Goal: Learn about a topic

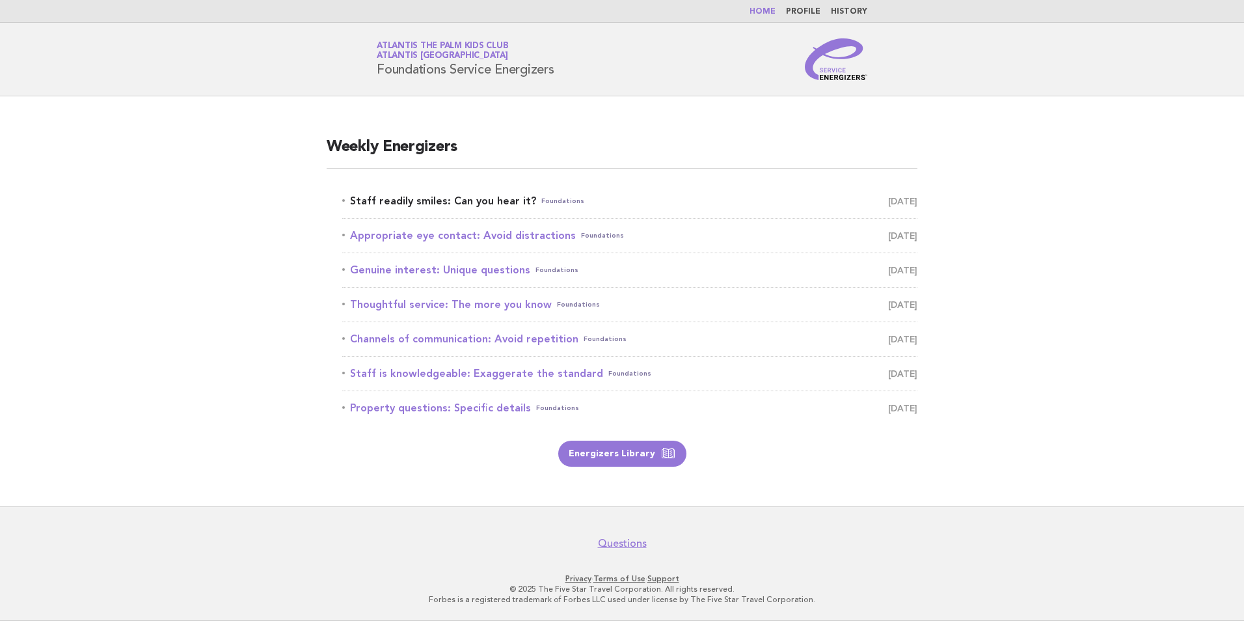
click at [440, 200] on link "Staff readily smiles: Can you hear it? Foundations [DATE]" at bounding box center [629, 201] width 575 height 18
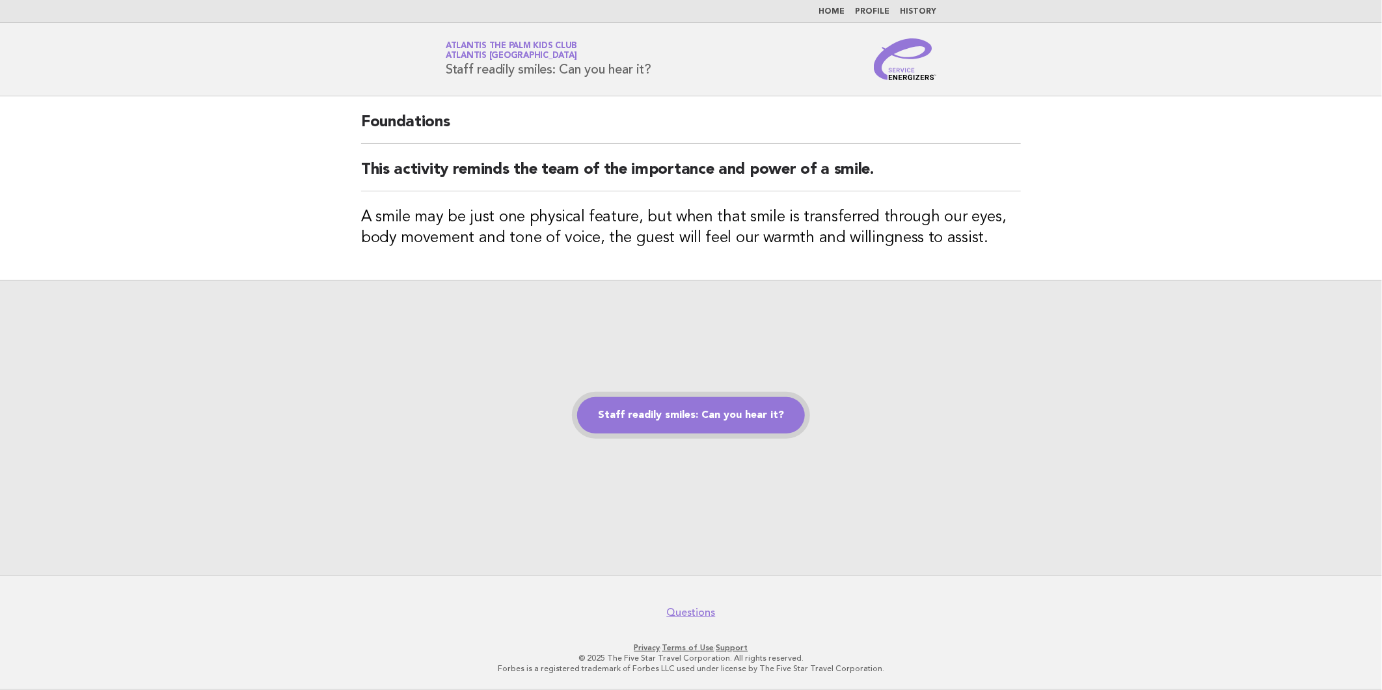
click at [638, 425] on link "Staff readily smiles: Can you hear it?" at bounding box center [691, 415] width 228 height 36
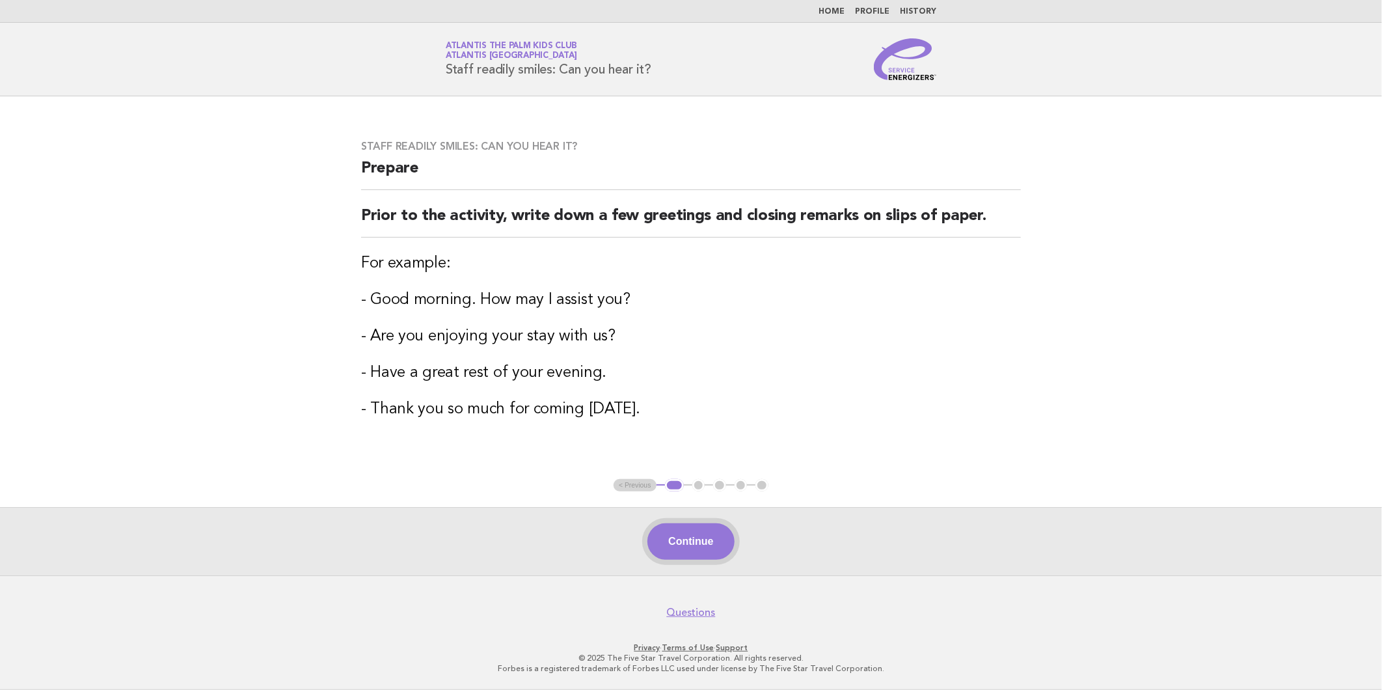
click at [692, 557] on button "Continue" at bounding box center [690, 541] width 87 height 36
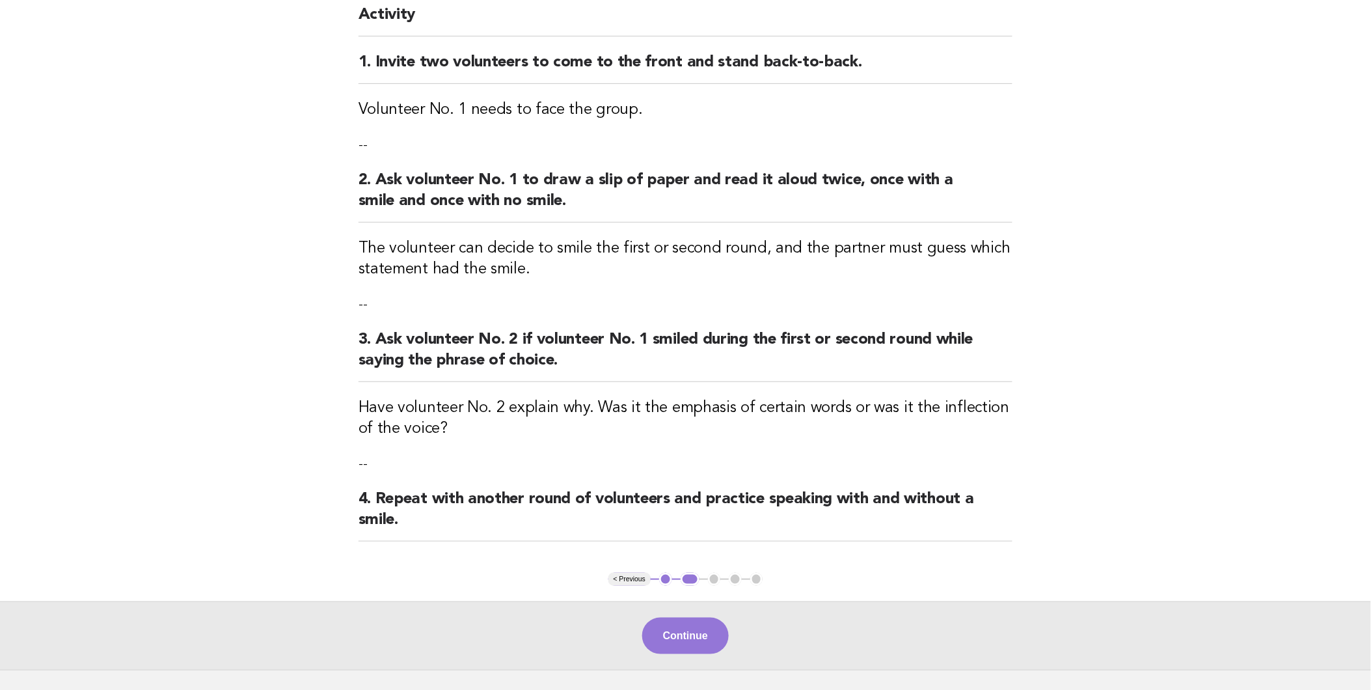
scroll to position [219, 0]
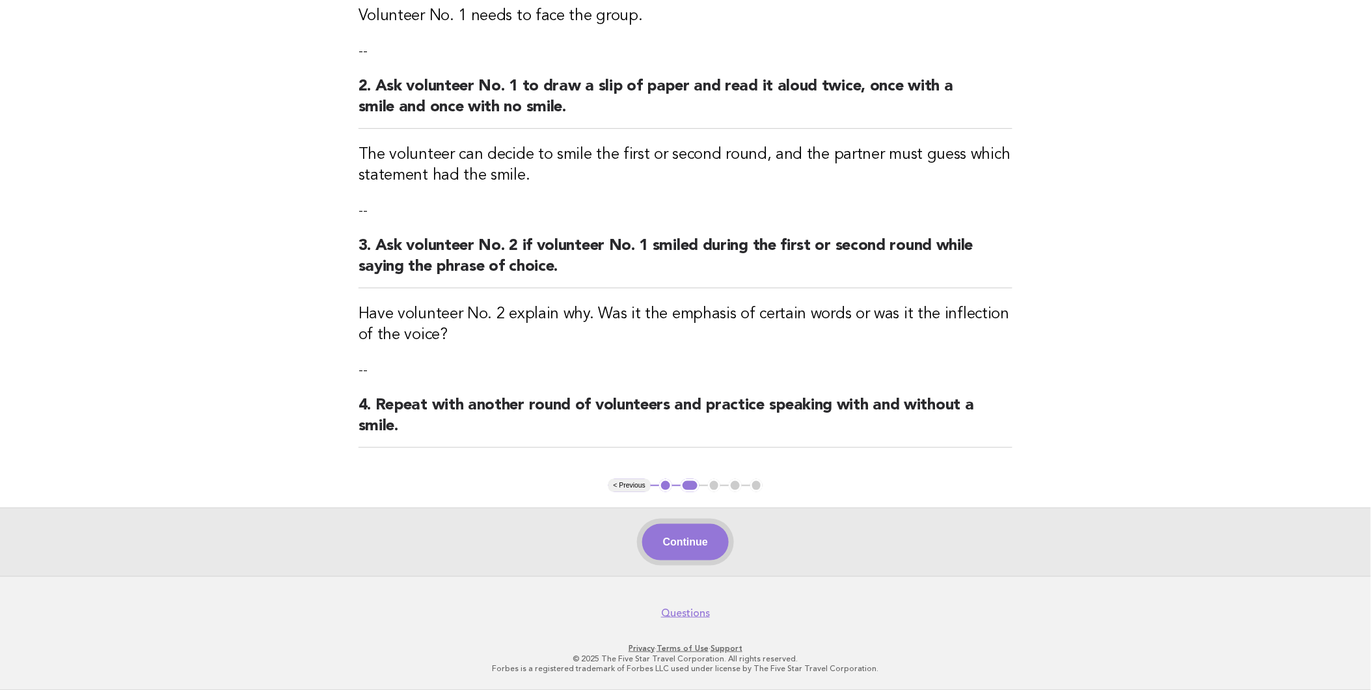
click at [694, 549] on button "Continue" at bounding box center [685, 542] width 87 height 36
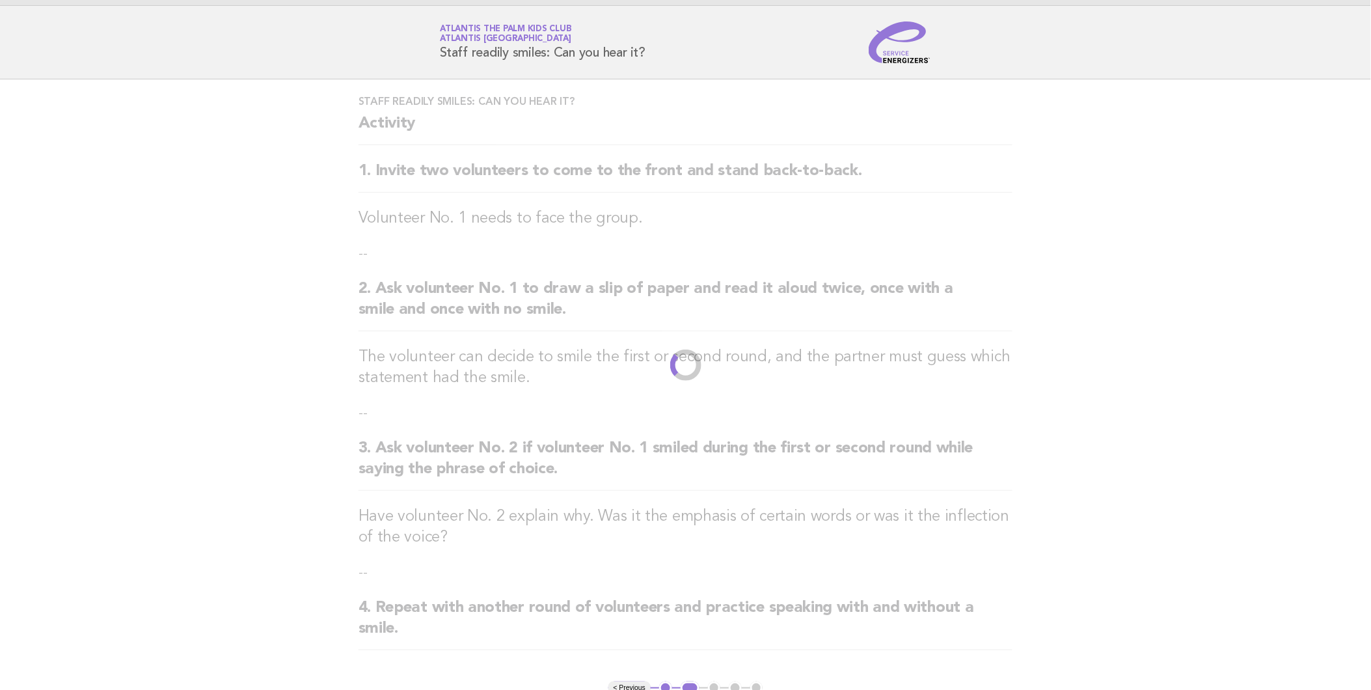
scroll to position [0, 0]
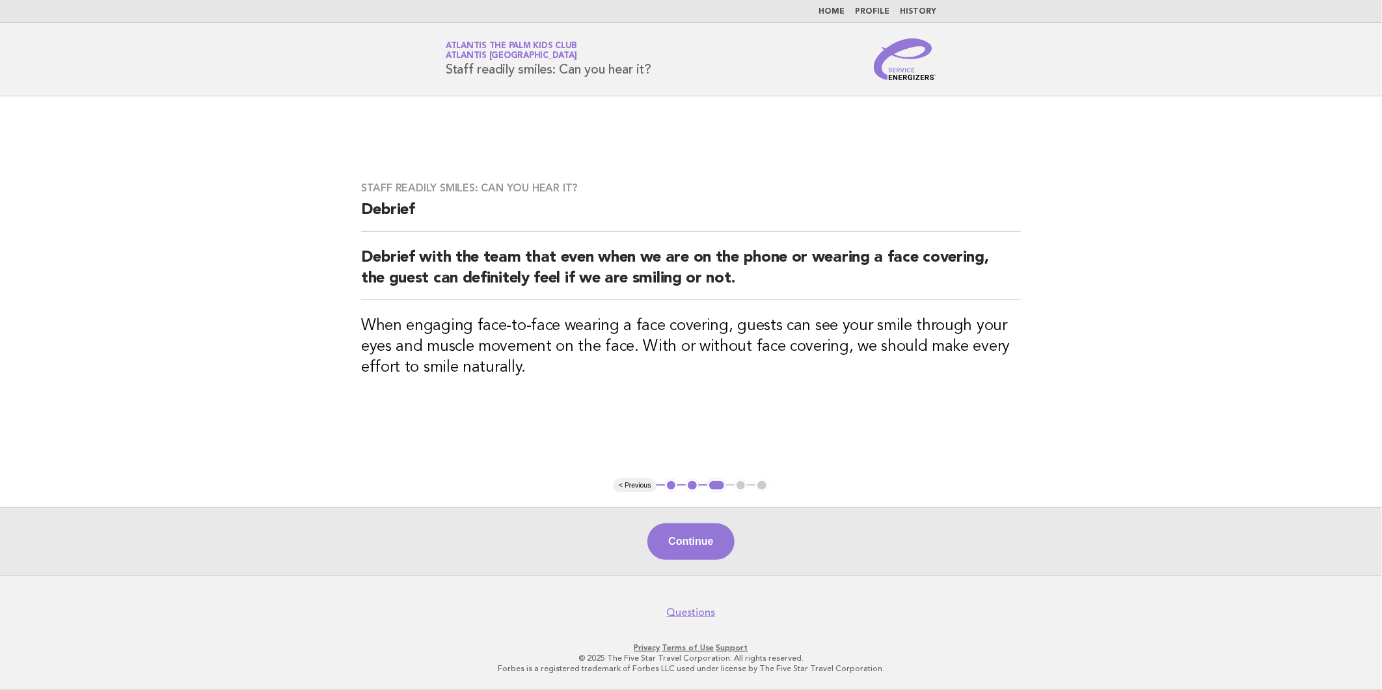
click at [694, 549] on button "Continue" at bounding box center [690, 541] width 87 height 36
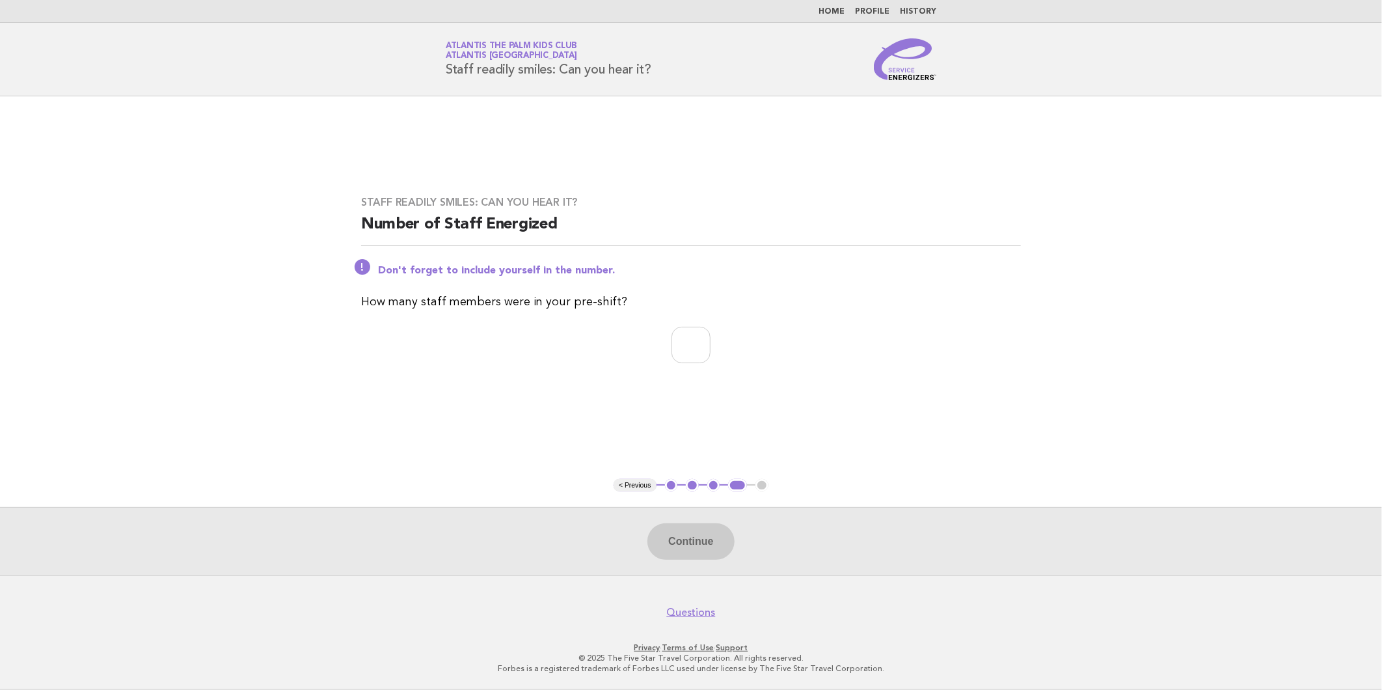
click at [712, 490] on button "3" at bounding box center [713, 485] width 13 height 13
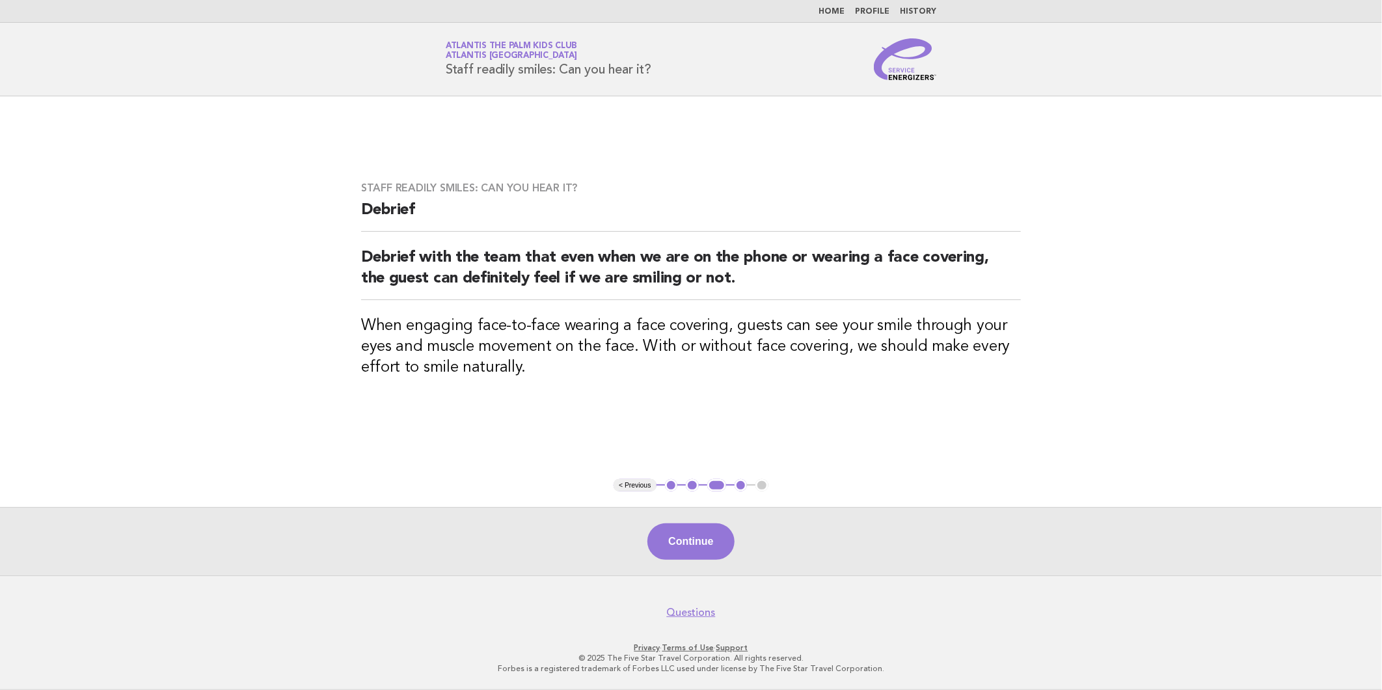
click at [688, 489] on button "2" at bounding box center [692, 485] width 13 height 13
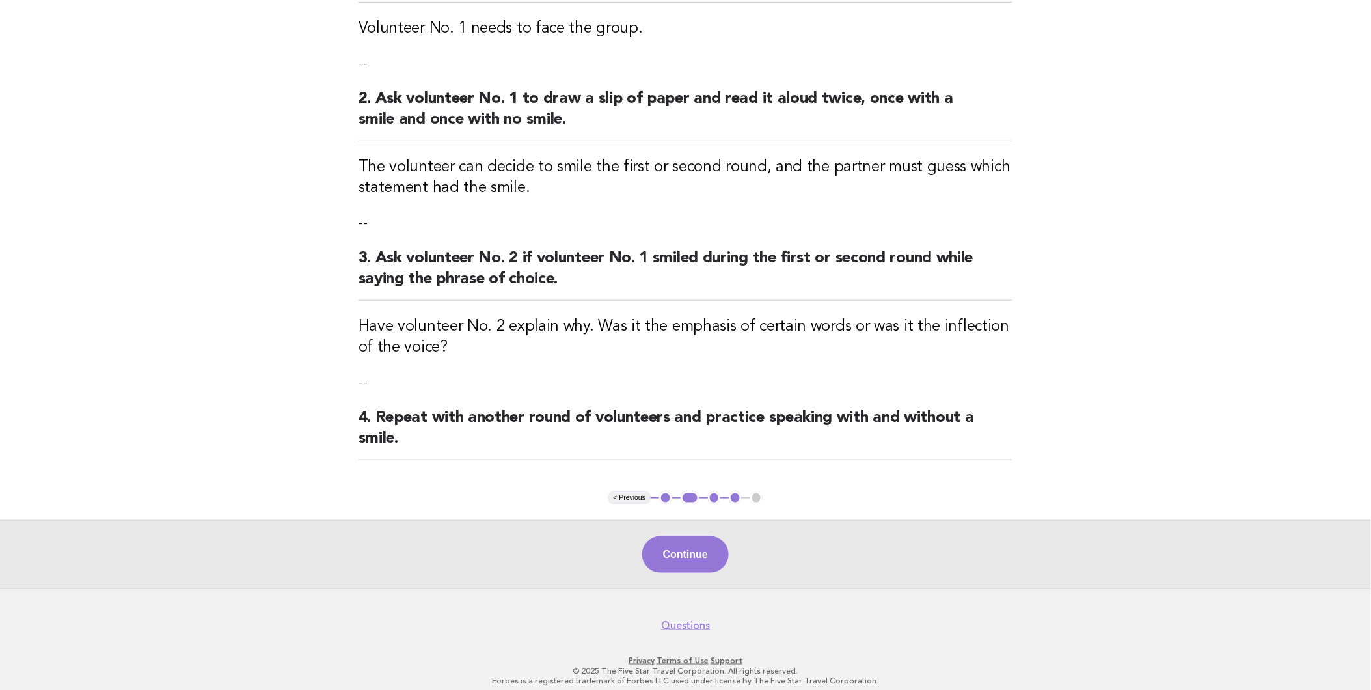
scroll to position [219, 0]
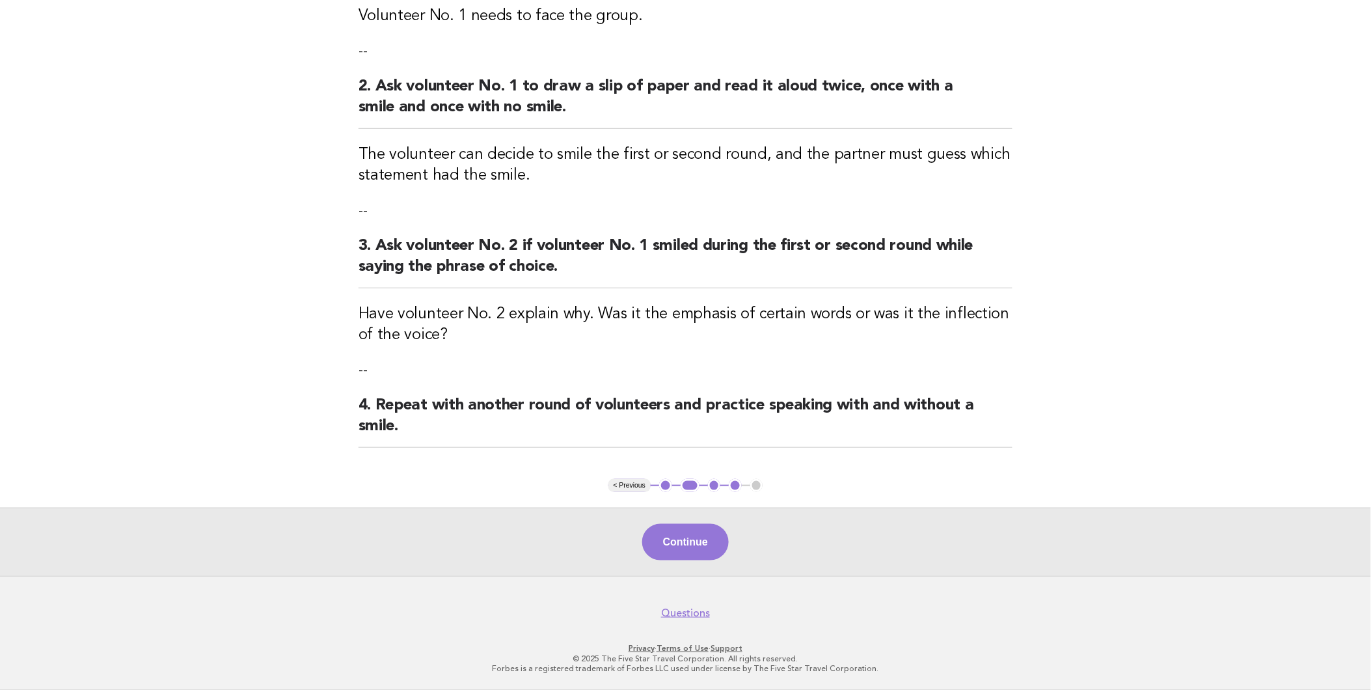
click at [621, 483] on button "< Previous" at bounding box center [629, 485] width 42 height 13
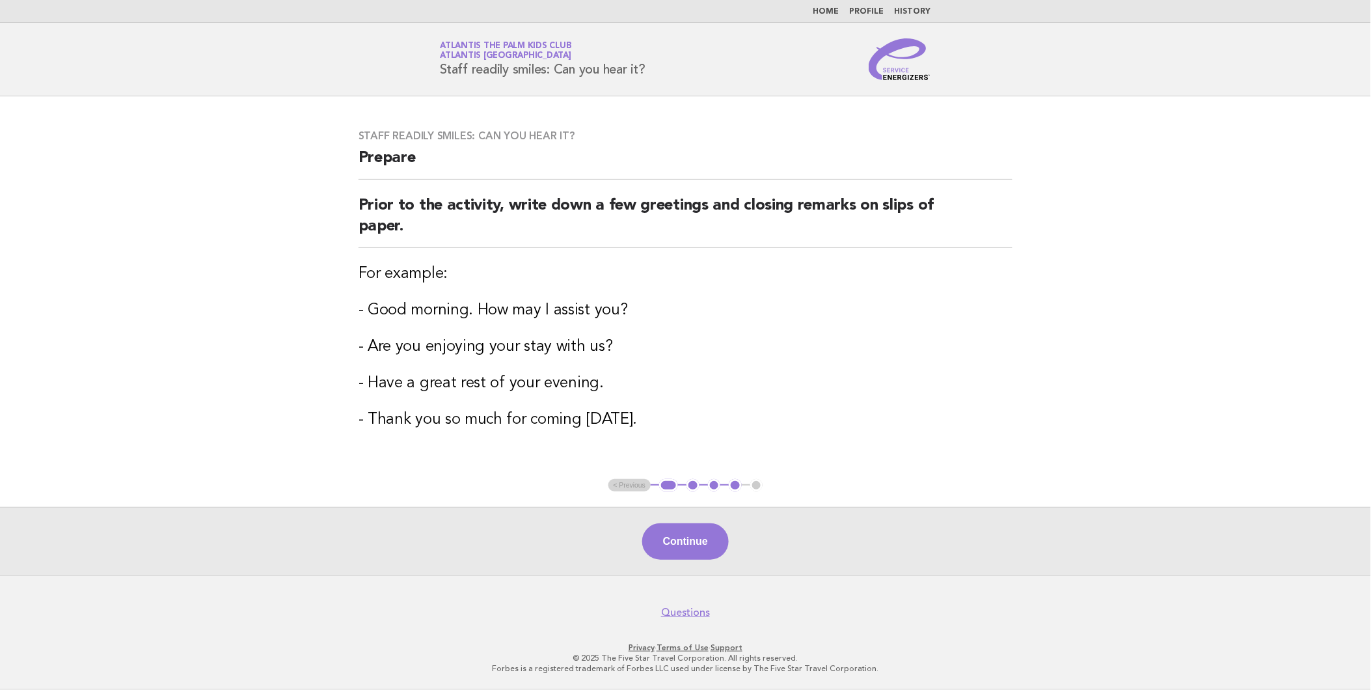
scroll to position [0, 0]
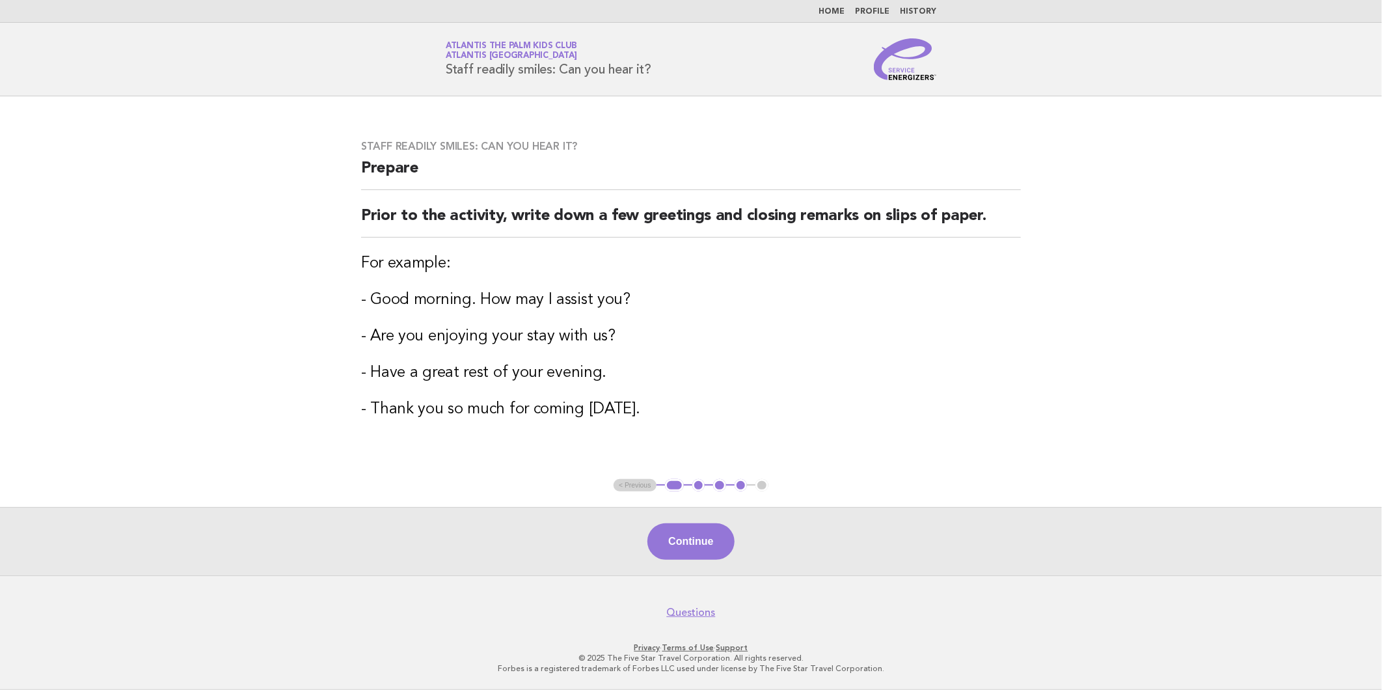
click at [646, 483] on ul "< Previous 1 2 3 4 5" at bounding box center [691, 485] width 155 height 13
click at [692, 485] on li "2" at bounding box center [698, 485] width 13 height 13
click at [698, 485] on button "2" at bounding box center [698, 485] width 13 height 13
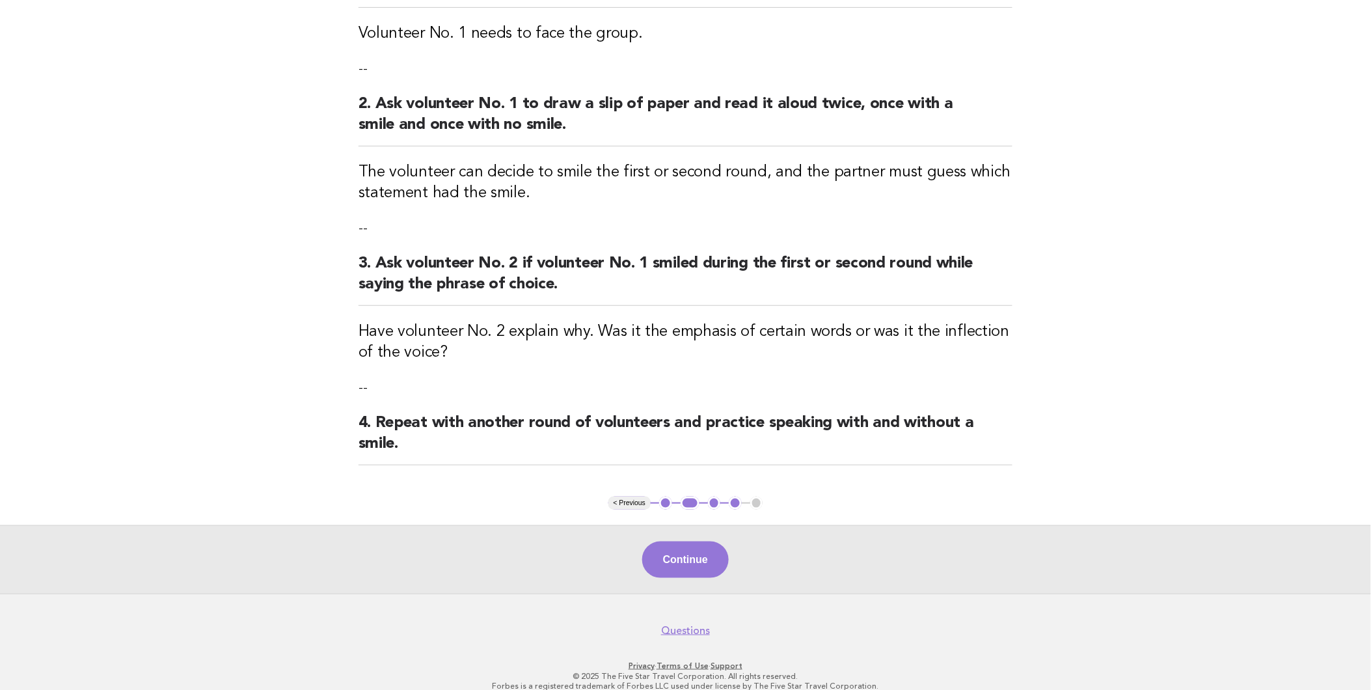
scroll to position [219, 0]
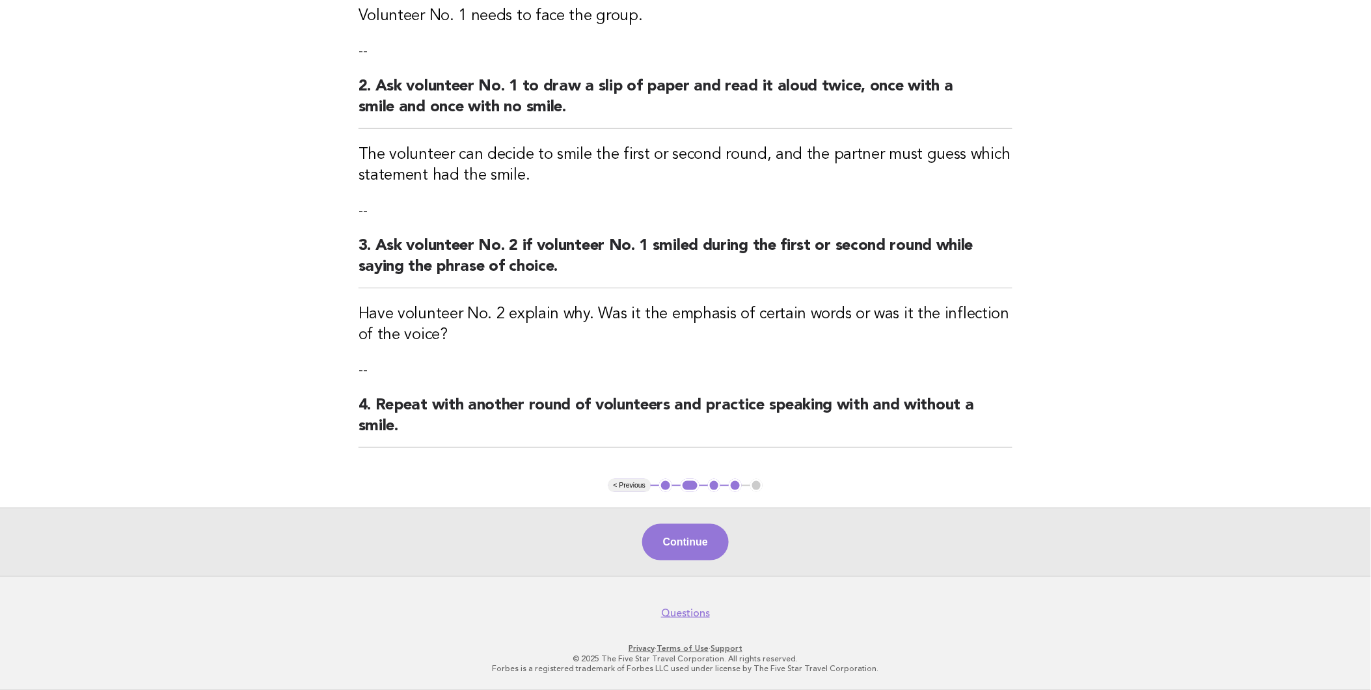
click at [687, 483] on button "2" at bounding box center [690, 485] width 19 height 13
click at [639, 484] on button "< Previous" at bounding box center [629, 485] width 42 height 13
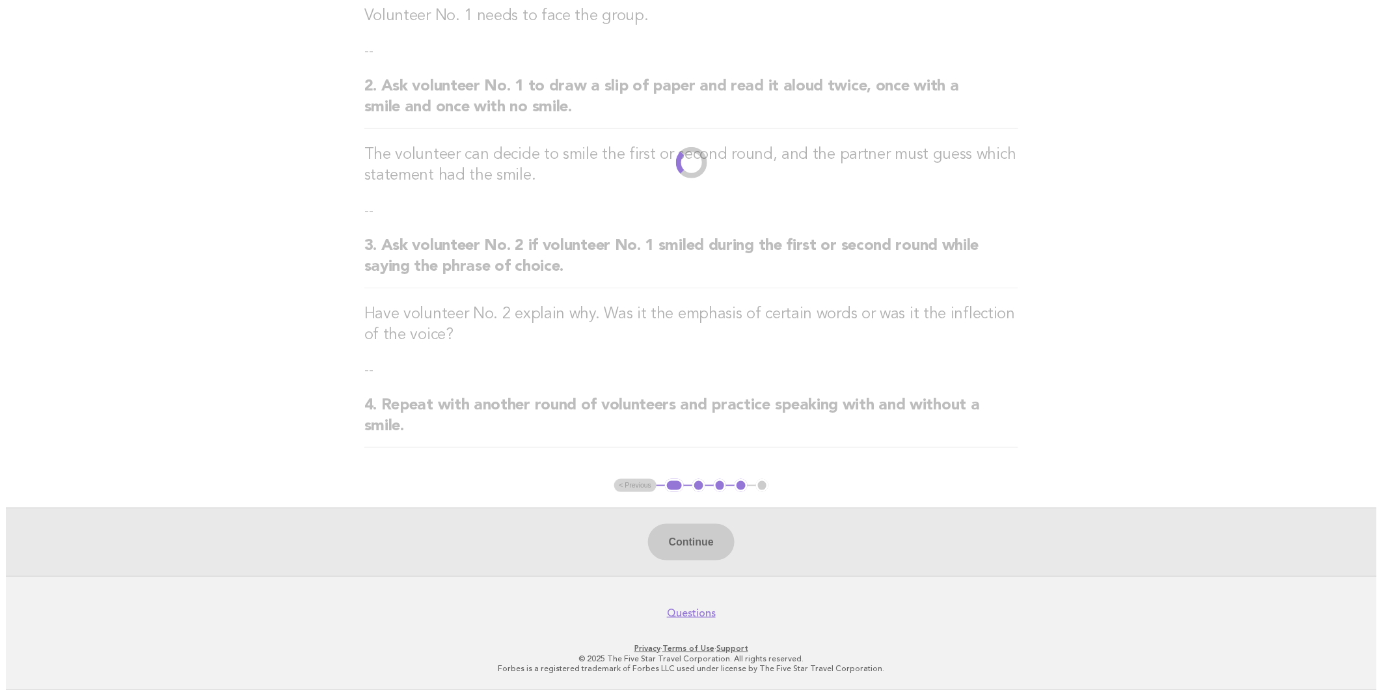
scroll to position [0, 0]
